Goal: Task Accomplishment & Management: Manage account settings

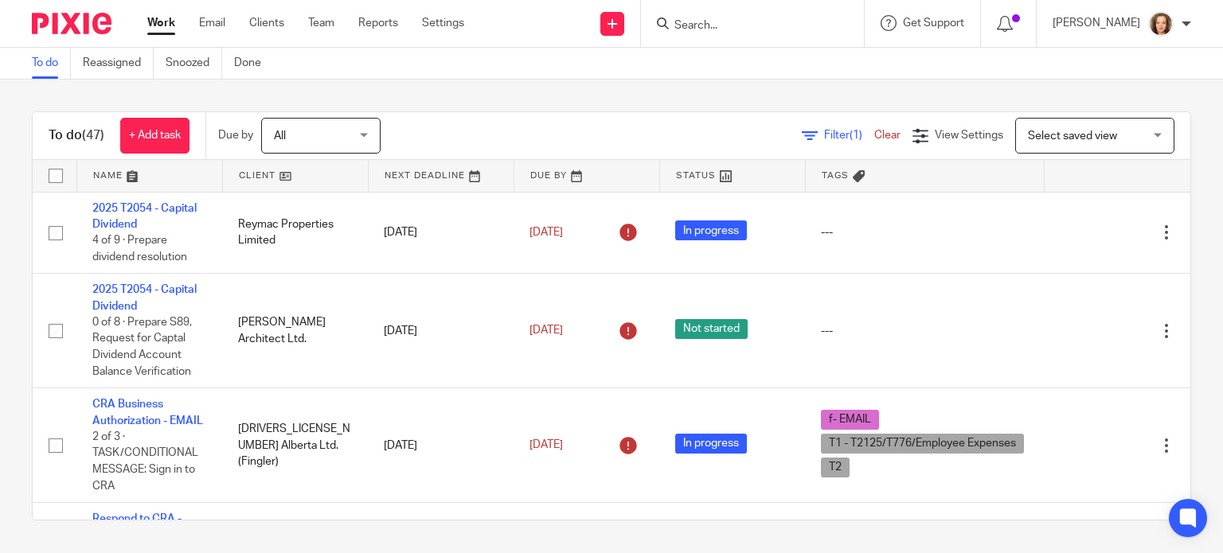
click at [736, 25] on input "Search" at bounding box center [744, 26] width 143 height 14
drag, startPoint x: 1080, startPoint y: 133, endPoint x: 1044, endPoint y: 139, distance: 35.5
click at [1079, 133] on span "Select saved view" at bounding box center [1072, 136] width 89 height 11
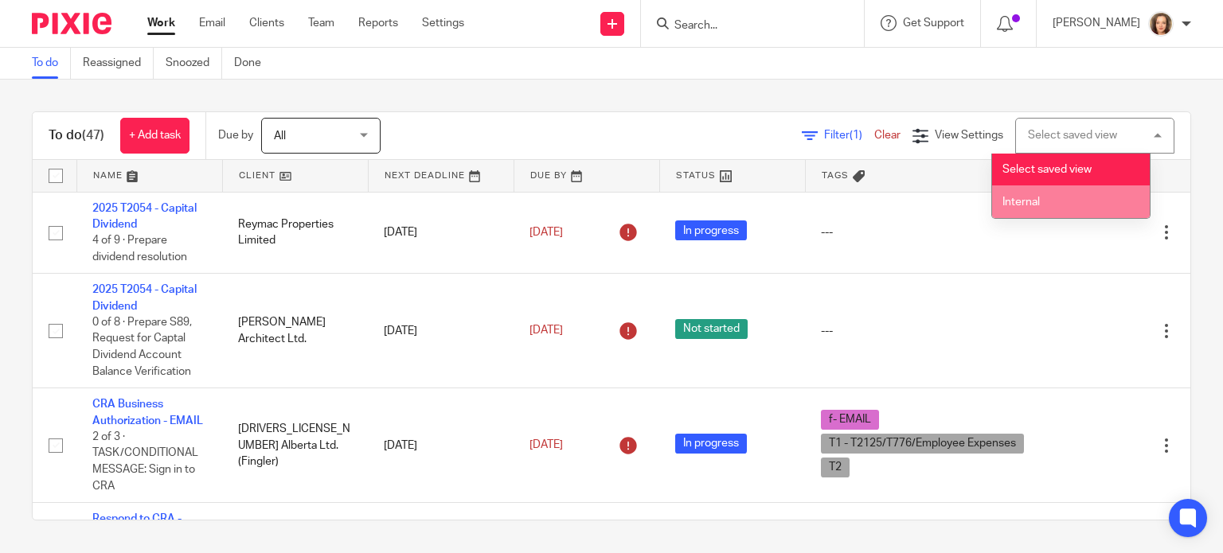
click at [1023, 196] on li "Internal" at bounding box center [1071, 201] width 158 height 33
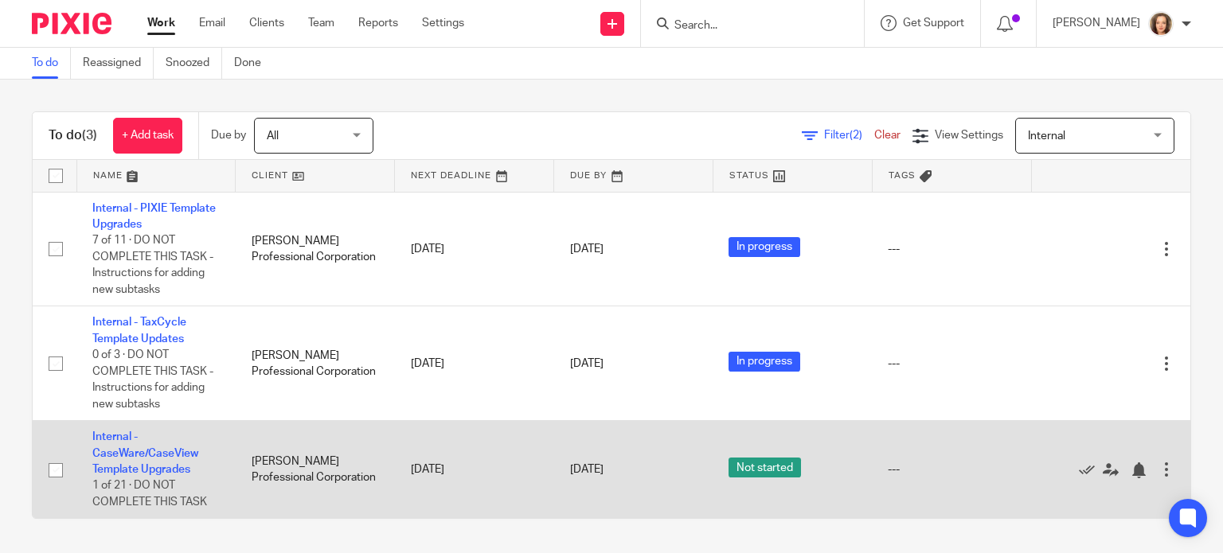
click at [170, 445] on td "Internal - CaseWare/CaseView Template Upgrades 1 of 21 · DO NOT COMPLETE THIS T…" at bounding box center [155, 470] width 159 height 98
click at [174, 456] on link "Internal - CaseWare/CaseView Template Upgrades" at bounding box center [145, 453] width 106 height 44
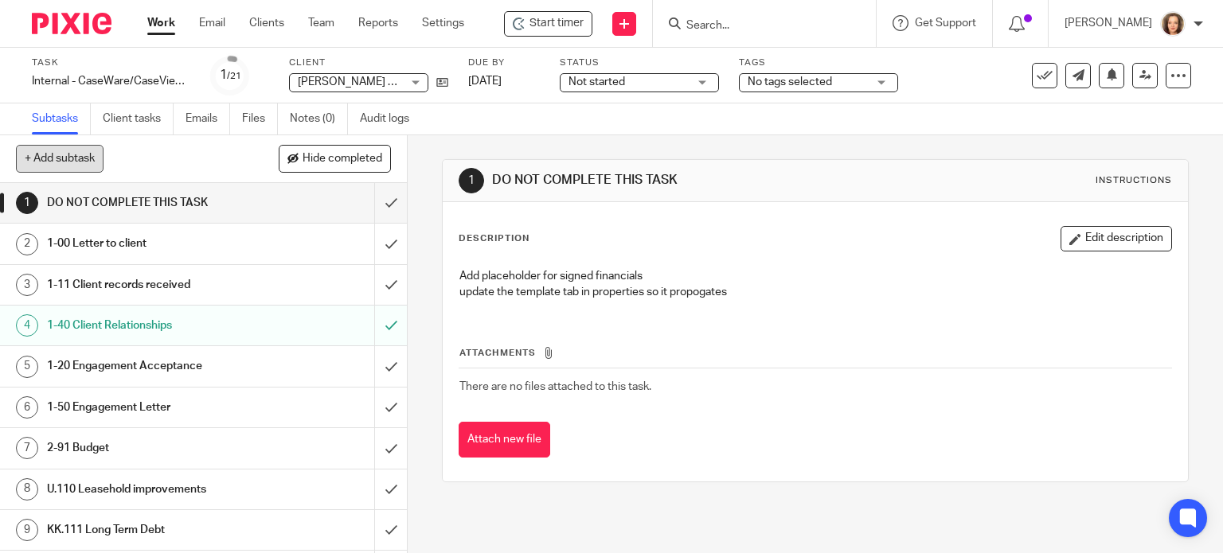
click at [64, 158] on button "+ Add subtask" at bounding box center [60, 158] width 88 height 27
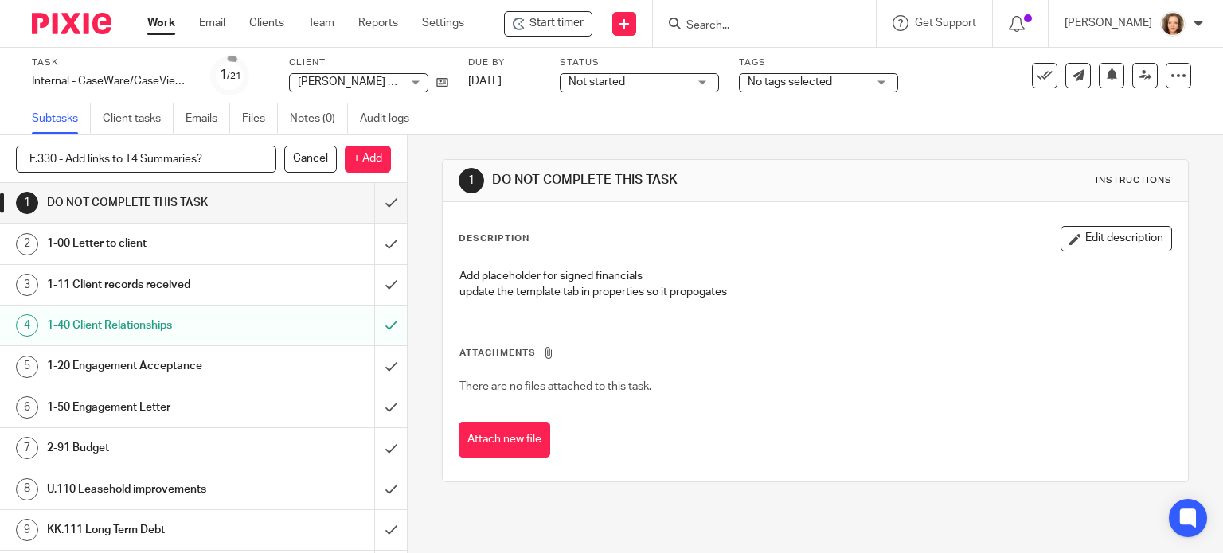
click at [64, 162] on input "F.330 - Add links to T4 Summaries?" at bounding box center [146, 159] width 260 height 27
type input "F.330 - T4 Reconciliation"
click at [359, 154] on p "+ Add" at bounding box center [368, 159] width 46 height 27
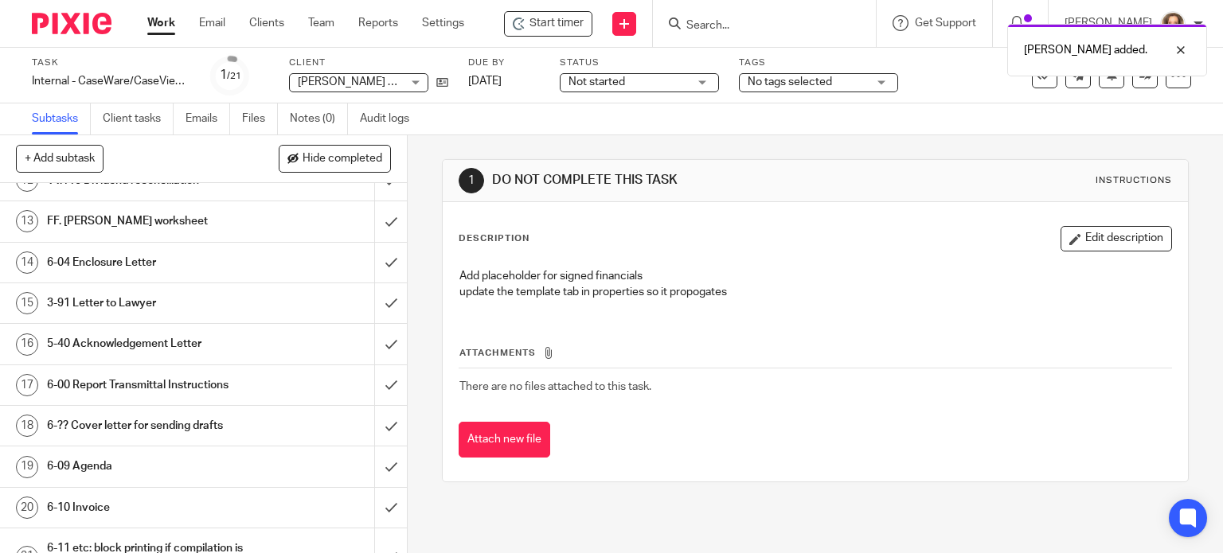
scroll to position [541, 0]
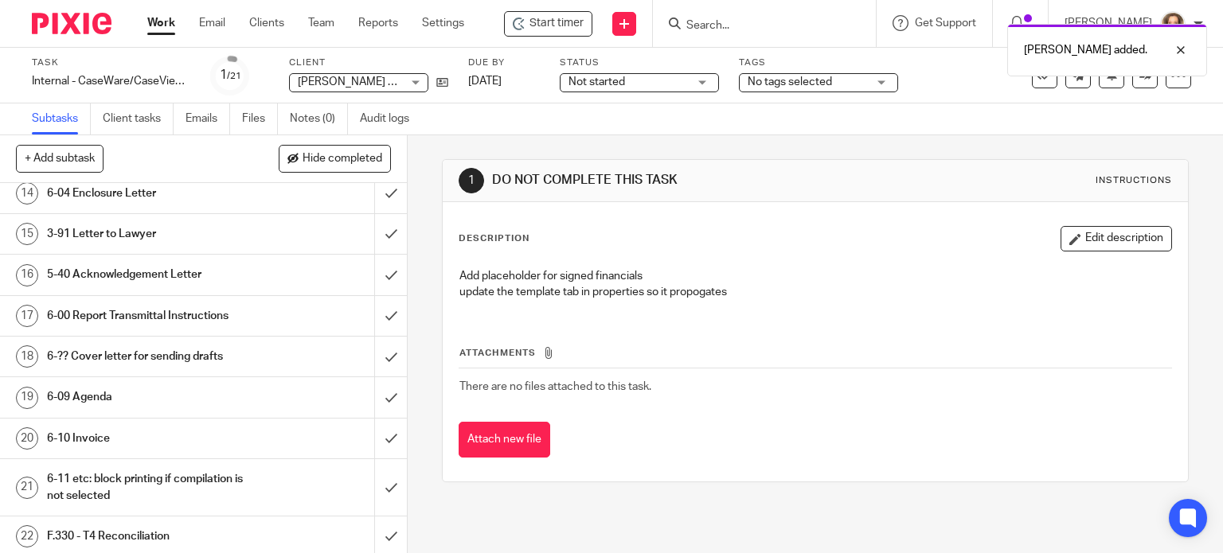
click at [290, 531] on div "F.330 - T4 Reconciliation" at bounding box center [202, 537] width 311 height 24
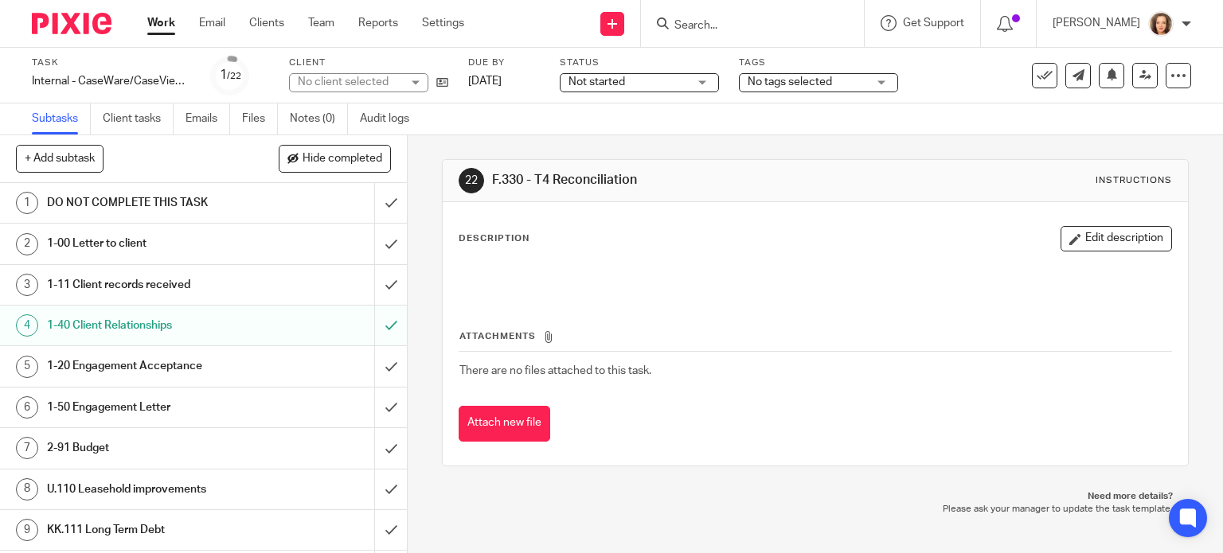
click at [1096, 241] on button "Edit description" at bounding box center [1115, 238] width 111 height 25
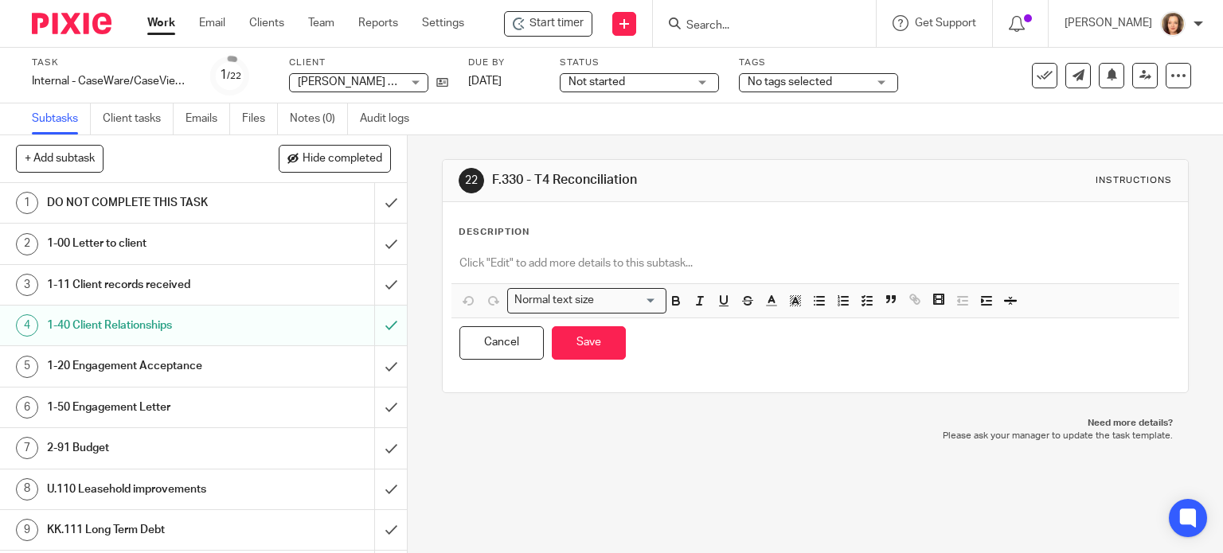
click at [656, 262] on p at bounding box center [815, 264] width 713 height 16
click at [861, 301] on icon "button" at bounding box center [867, 301] width 14 height 14
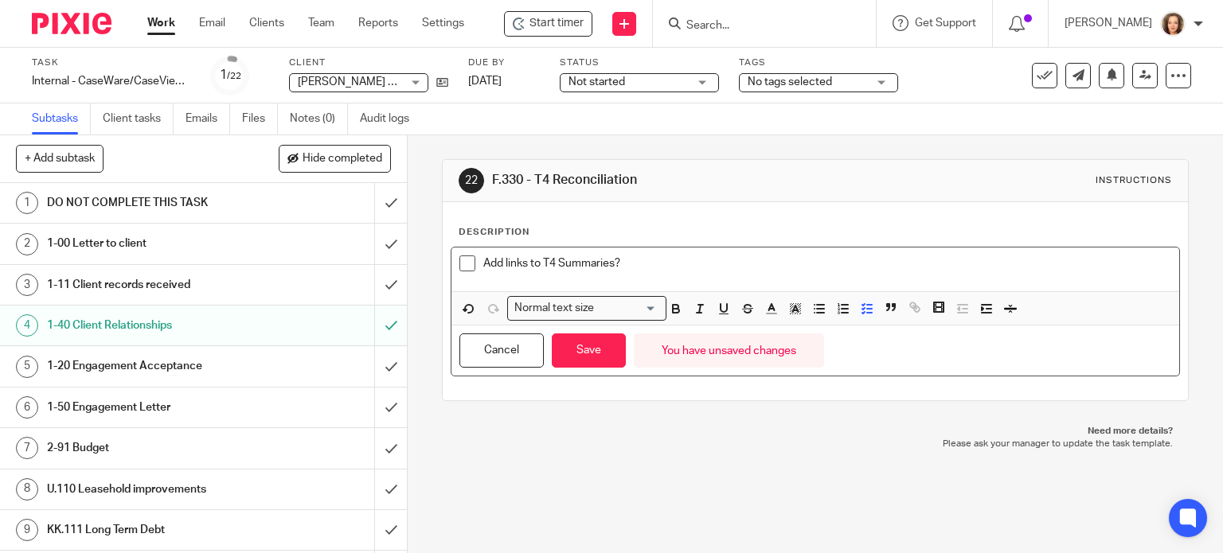
click at [631, 262] on p "Add links to T4 Summaries?" at bounding box center [827, 264] width 689 height 16
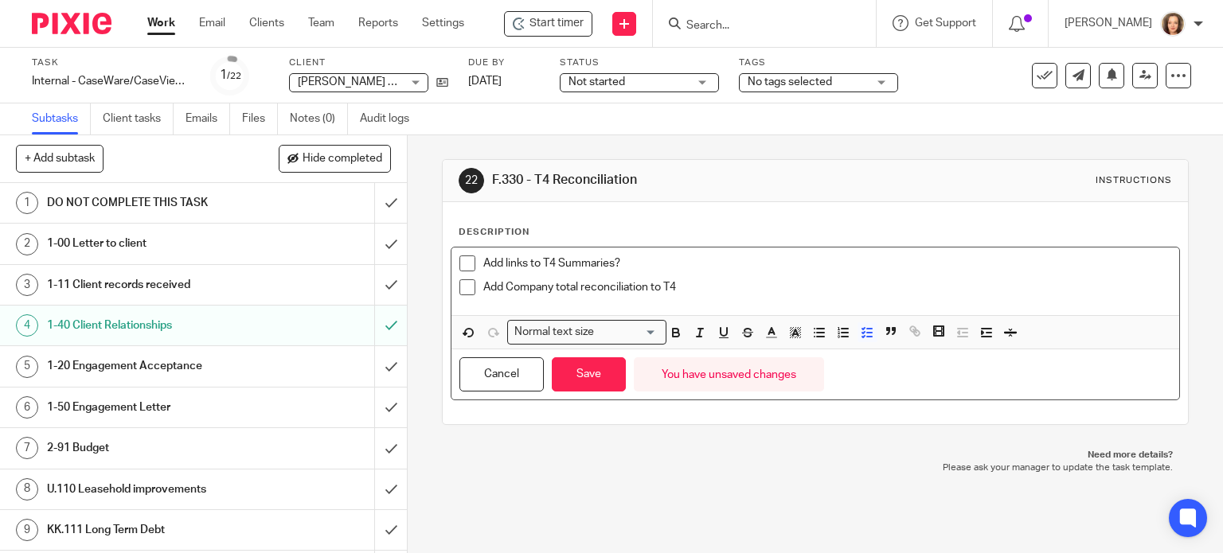
click at [552, 264] on p "Add links to T4 Summaries?" at bounding box center [827, 264] width 689 height 16
click at [583, 382] on button "Save" at bounding box center [589, 374] width 74 height 34
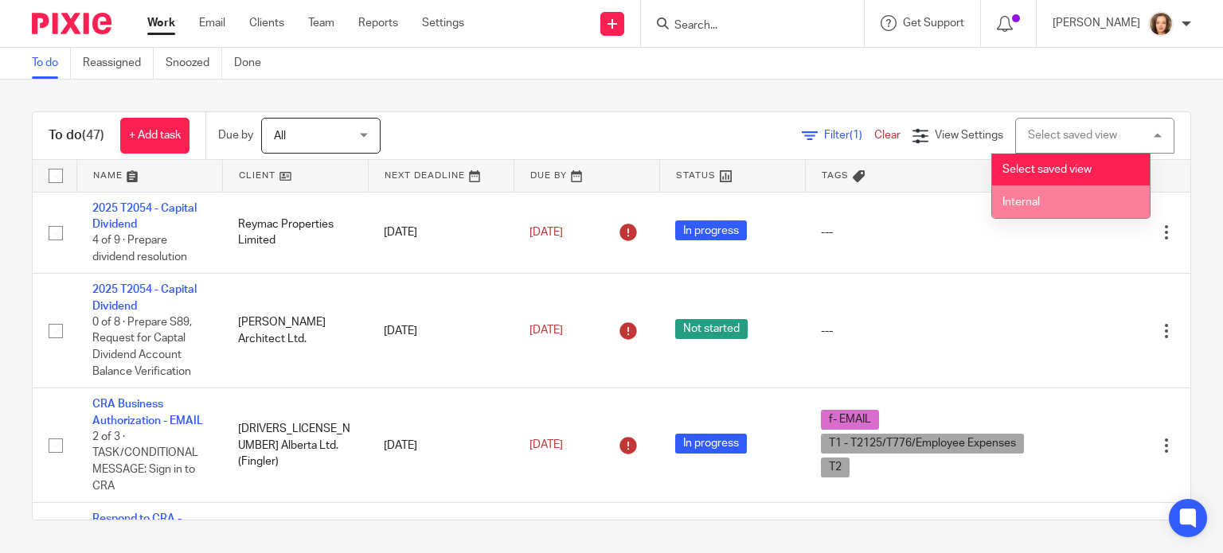
click at [1034, 199] on span "Internal" at bounding box center [1020, 202] width 37 height 11
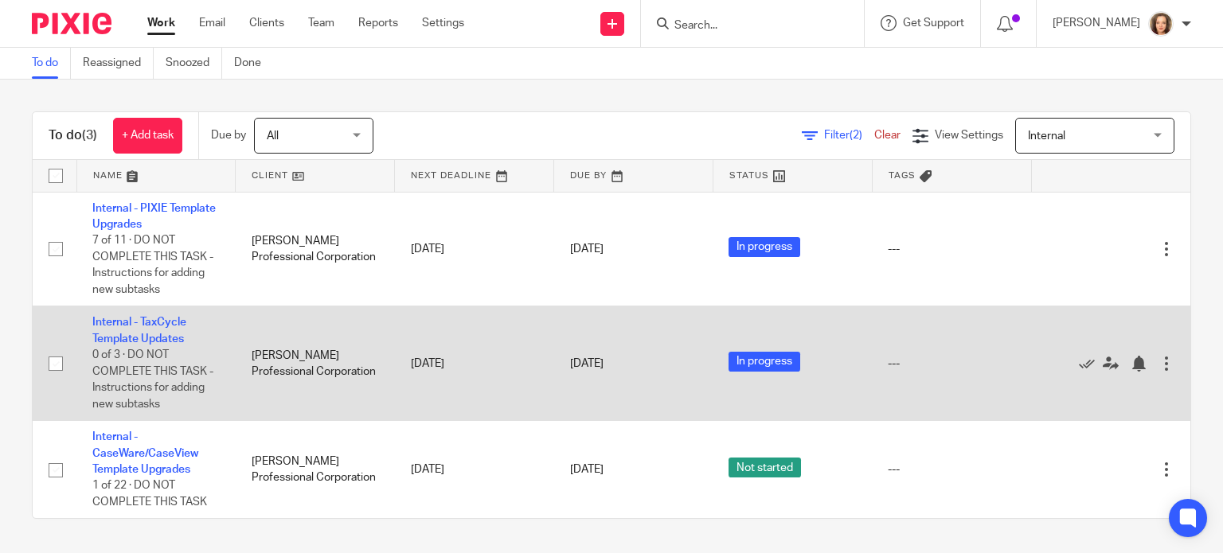
scroll to position [2, 0]
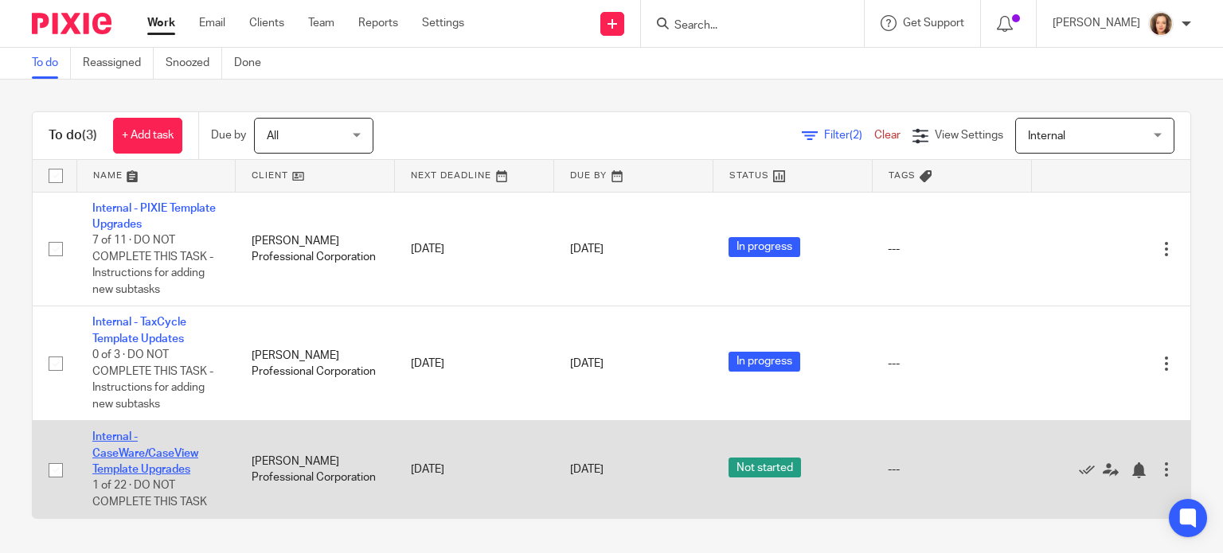
click at [138, 465] on link "Internal - CaseWare/CaseView Template Upgrades" at bounding box center [145, 453] width 106 height 44
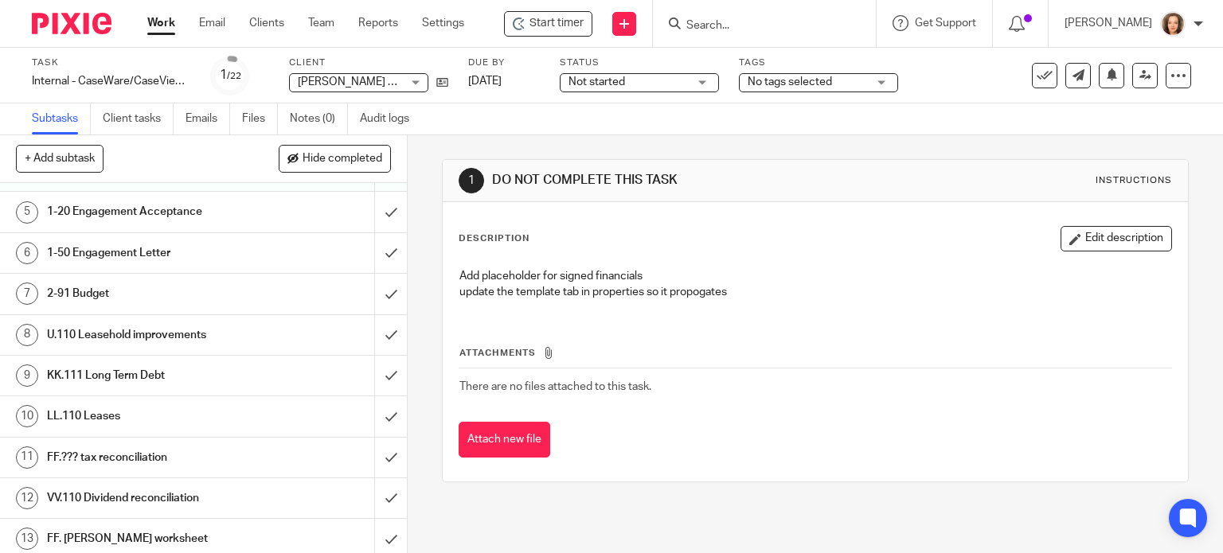
scroll to position [338, 0]
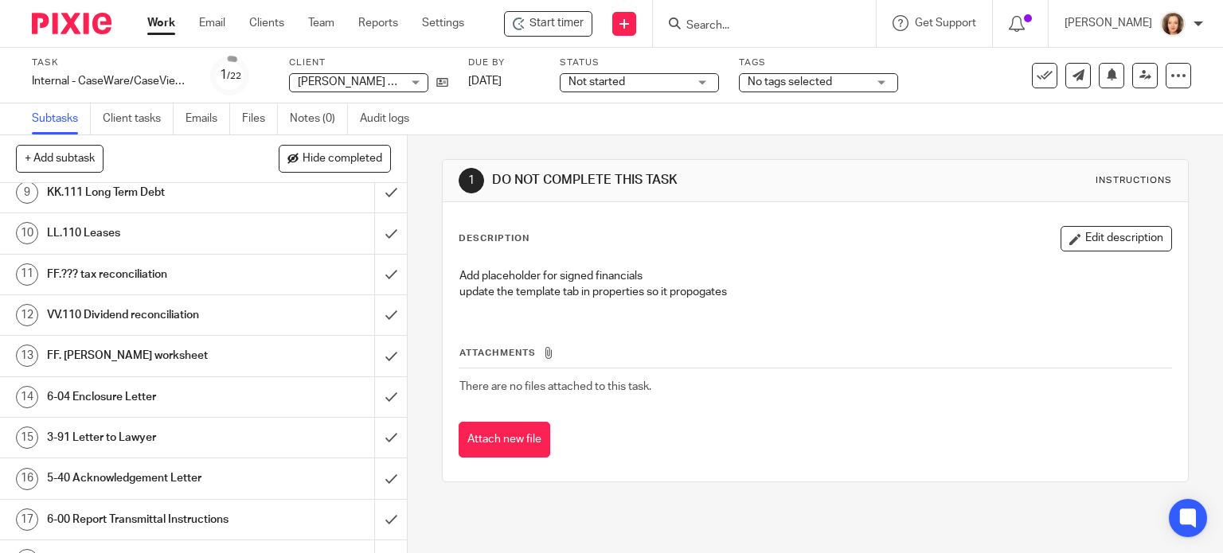
click at [220, 386] on h1 "6-04 Enclosure Letter" at bounding box center [151, 397] width 208 height 24
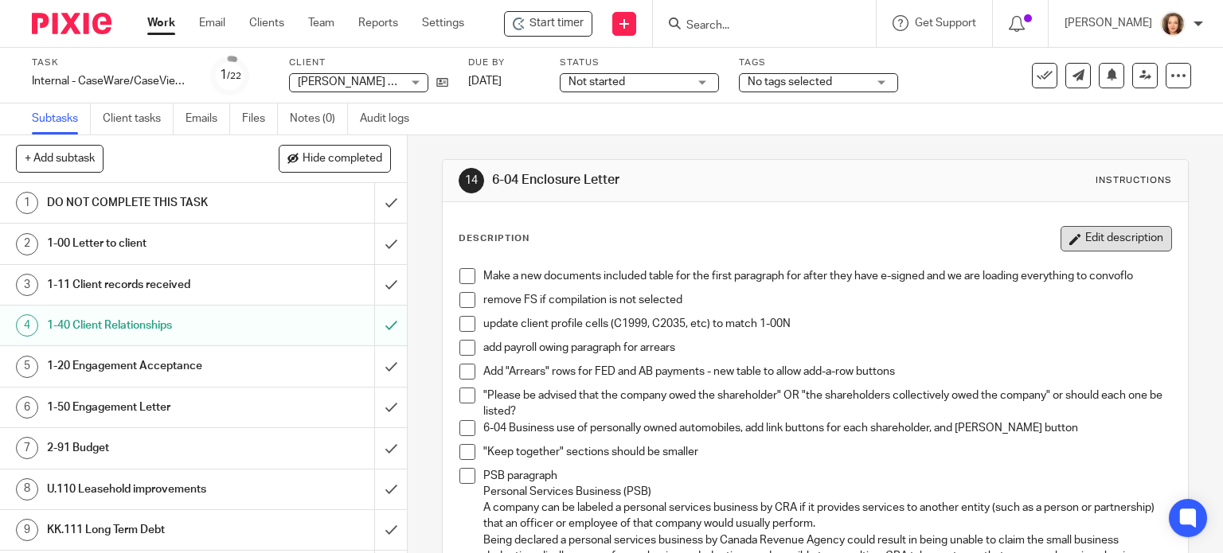
click at [1100, 238] on button "Edit description" at bounding box center [1115, 238] width 111 height 25
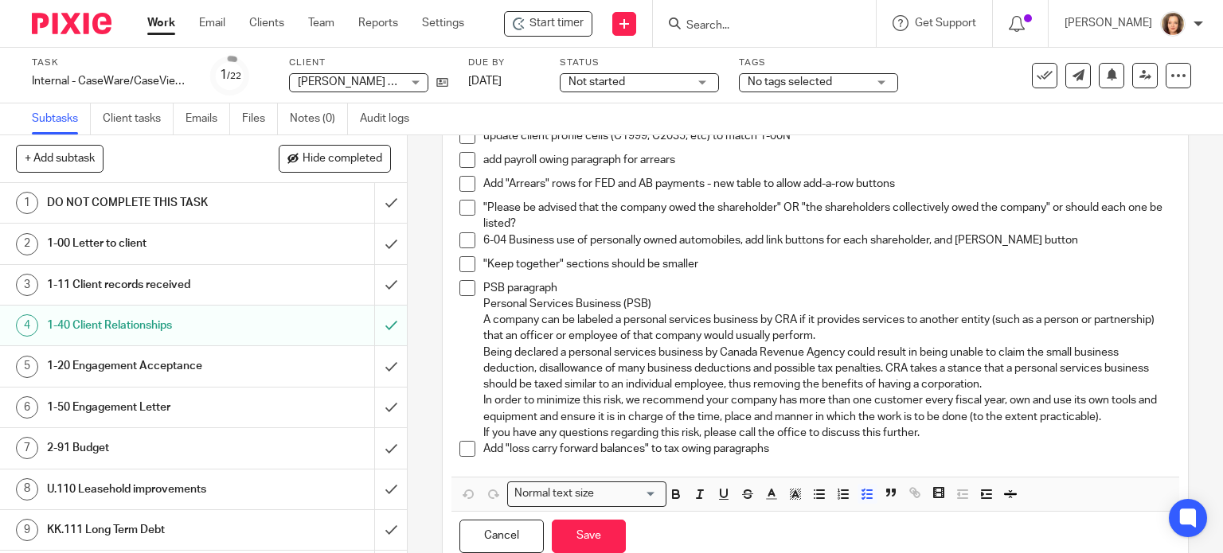
scroll to position [230, 0]
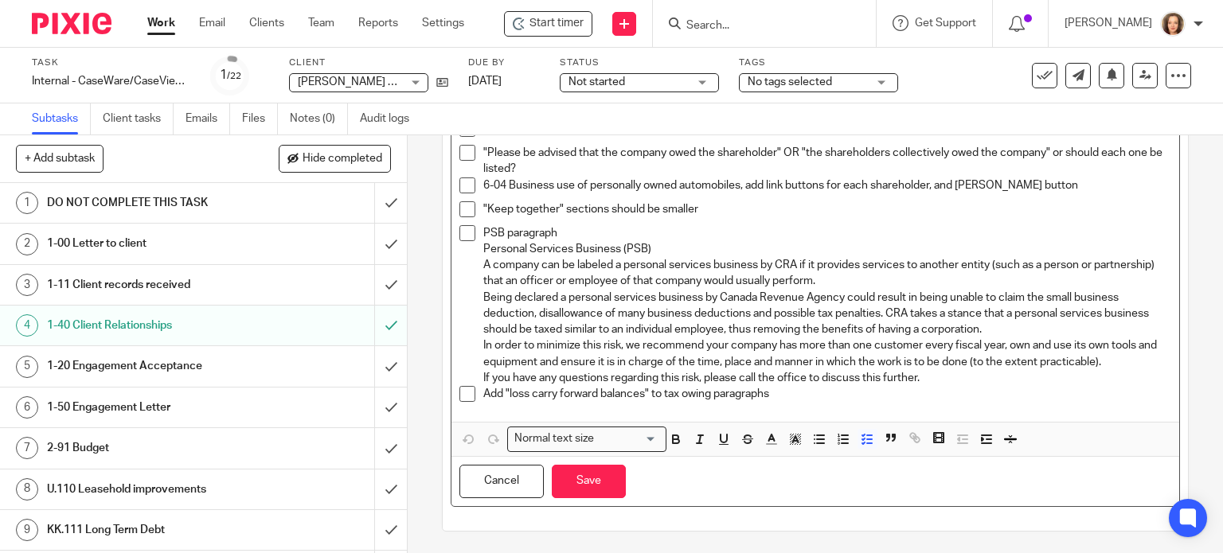
click at [808, 394] on p "Add "loss carry forward balances" to tax owing paragraphs" at bounding box center [827, 394] width 689 height 16
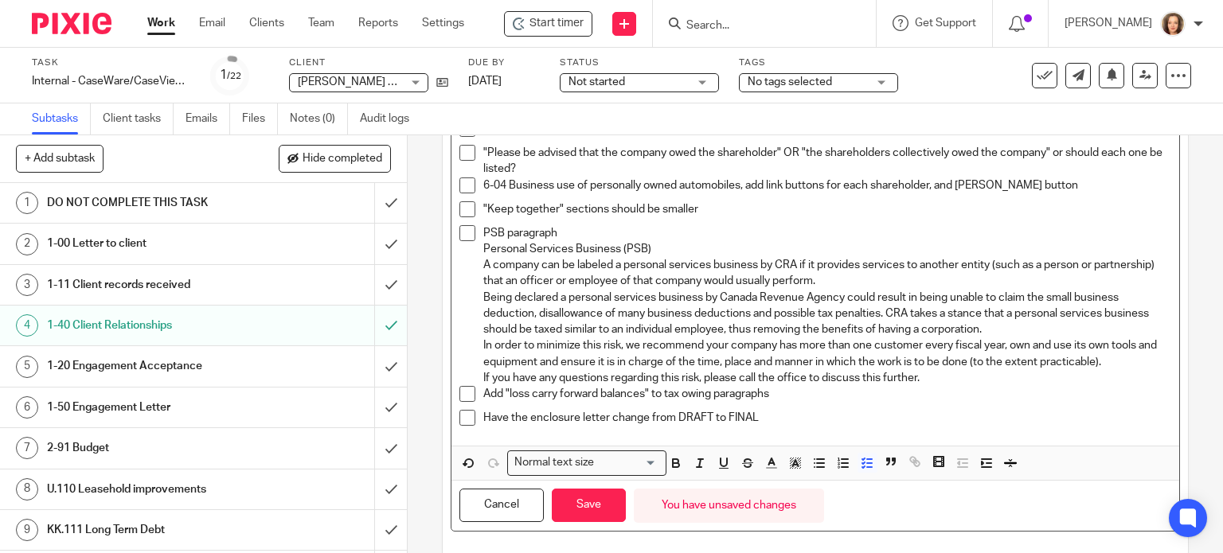
click at [526, 420] on p "Have the enclosure letter change from DRAFT to FINAL" at bounding box center [827, 418] width 689 height 16
click at [567, 502] on button "Save" at bounding box center [589, 506] width 74 height 34
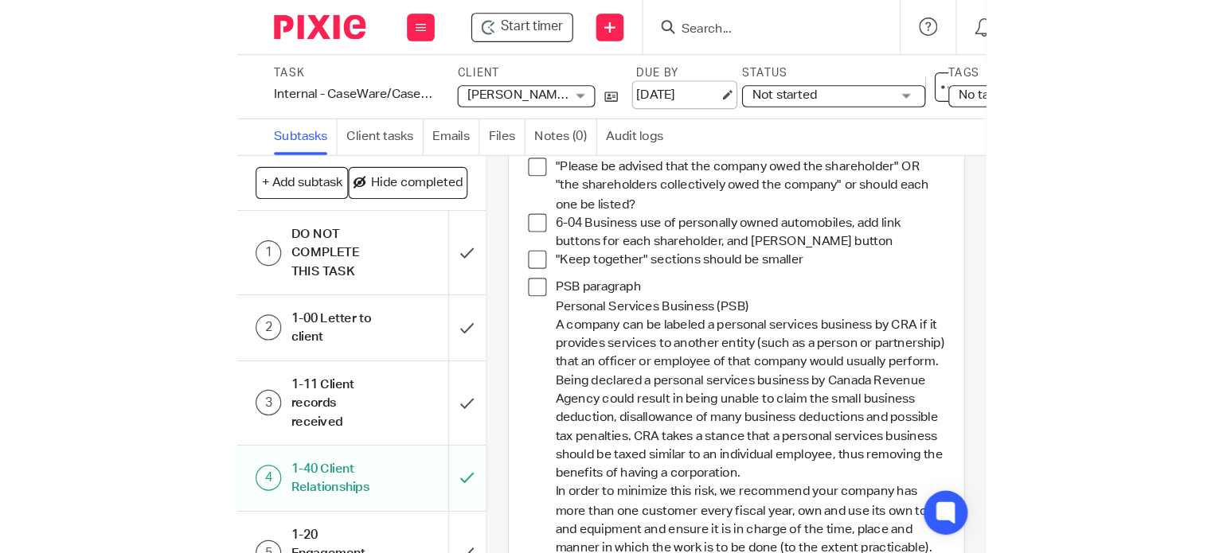
scroll to position [243, 0]
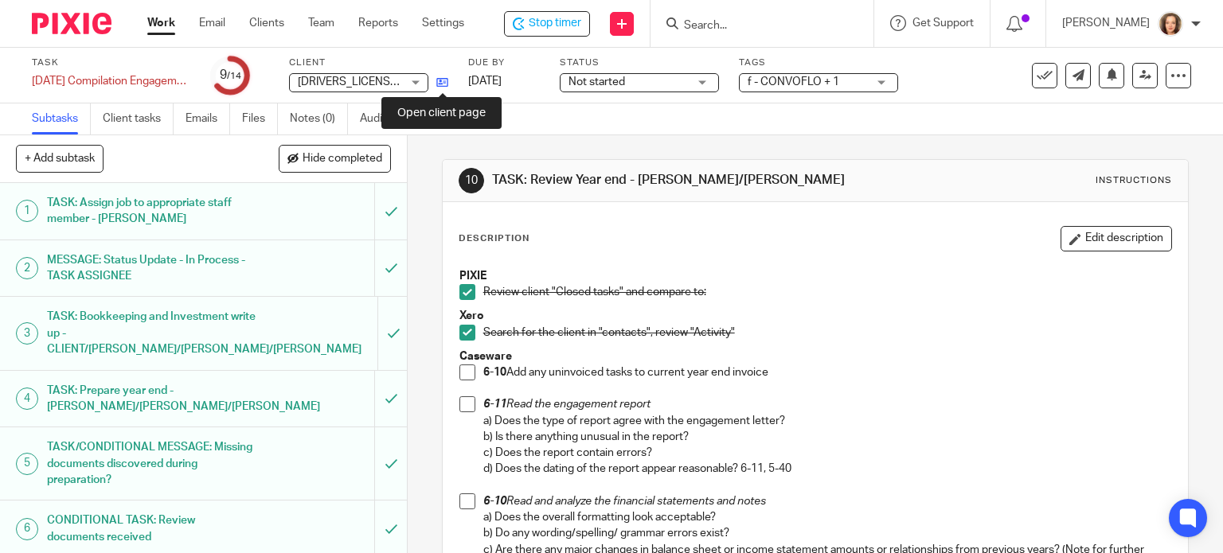
click at [443, 84] on icon at bounding box center [442, 82] width 12 height 12
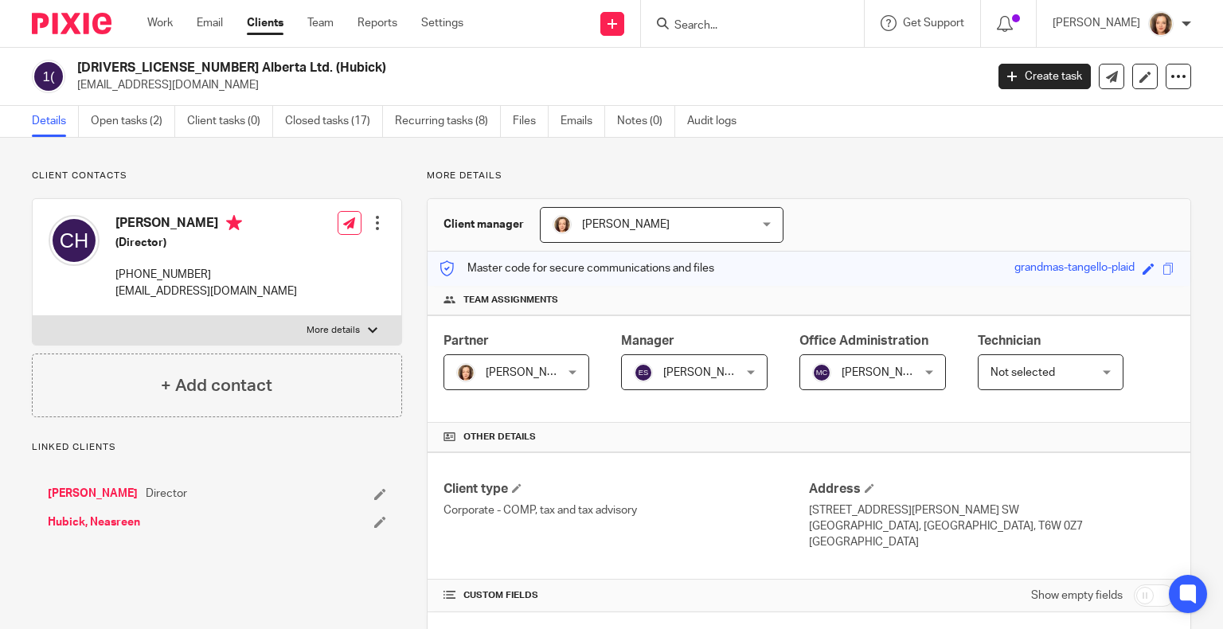
scroll to position [537, 0]
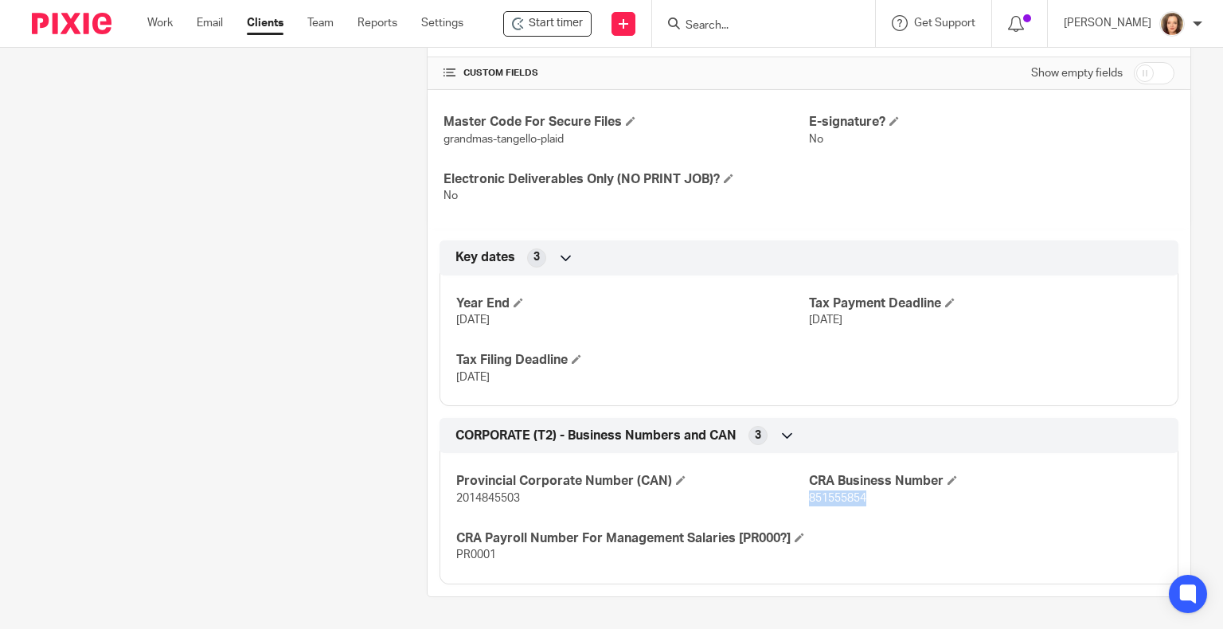
drag, startPoint x: 857, startPoint y: 481, endPoint x: 802, endPoint y: 477, distance: 55.1
click at [809, 490] on p "851555854" at bounding box center [985, 498] width 353 height 16
copy span "851555854"
